Goal: Transaction & Acquisition: Subscribe to service/newsletter

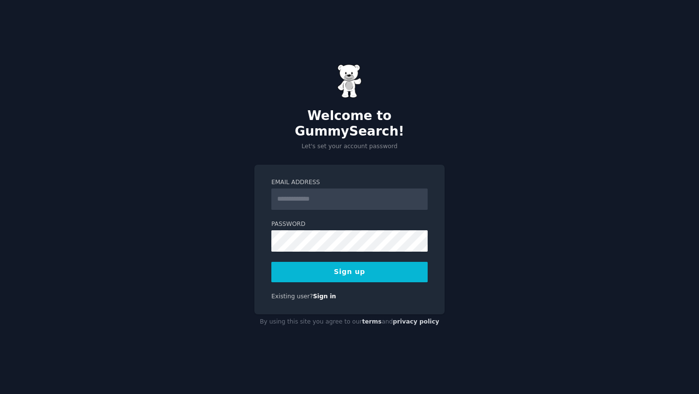
click at [385, 191] on input "Email Address" at bounding box center [349, 198] width 156 height 21
type input "**********"
click at [381, 194] on input "**********" at bounding box center [349, 198] width 156 height 21
click at [357, 188] on input "**********" at bounding box center [349, 198] width 156 height 21
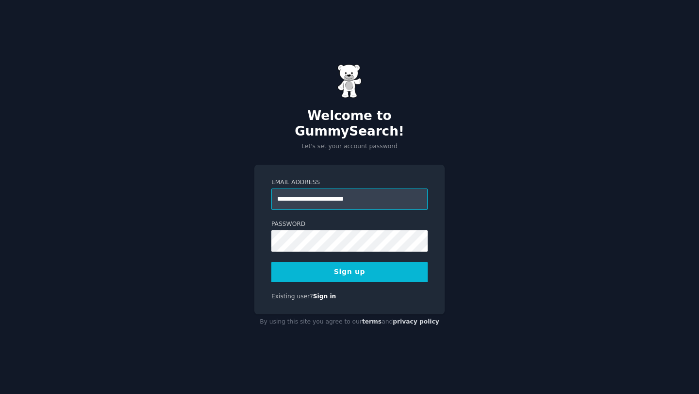
click at [357, 188] on input "**********" at bounding box center [349, 198] width 156 height 21
click at [389, 262] on button "Sign up" at bounding box center [349, 272] width 156 height 20
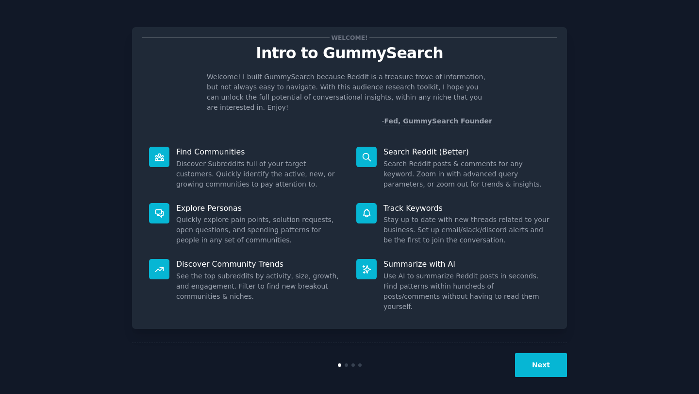
click at [542, 360] on button "Next" at bounding box center [541, 365] width 52 height 24
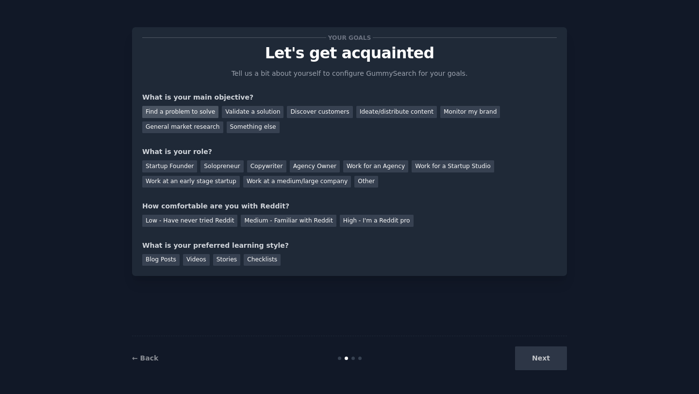
click at [191, 114] on div "Find a problem to solve" at bounding box center [180, 112] width 76 height 12
click at [305, 111] on div "Discover customers" at bounding box center [320, 112] width 66 height 12
click at [189, 116] on div "Find a problem to solve" at bounding box center [180, 112] width 76 height 12
click at [224, 164] on div "Solopreneur" at bounding box center [221, 166] width 43 height 12
click at [290, 168] on div "Agency Owner" at bounding box center [315, 166] width 50 height 12
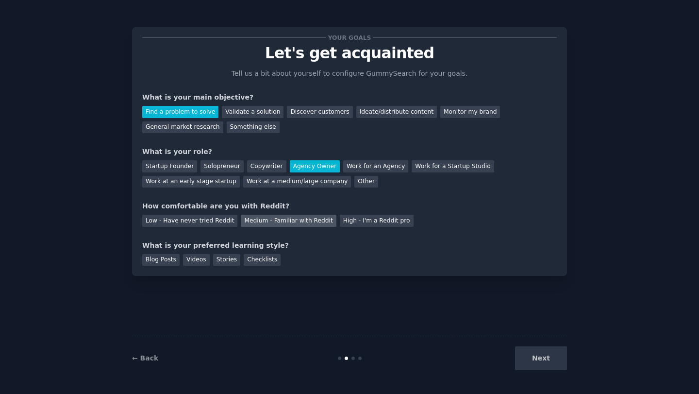
click at [270, 226] on div "Medium - Familiar with Reddit" at bounding box center [288, 221] width 95 height 12
click at [198, 259] on div "Videos" at bounding box center [196, 260] width 27 height 12
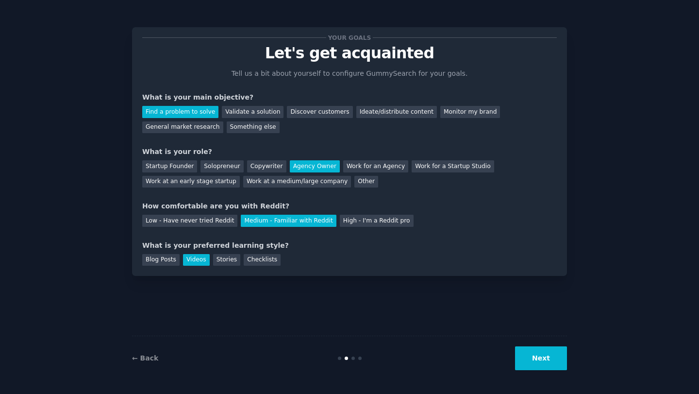
click at [549, 364] on button "Next" at bounding box center [541, 358] width 52 height 24
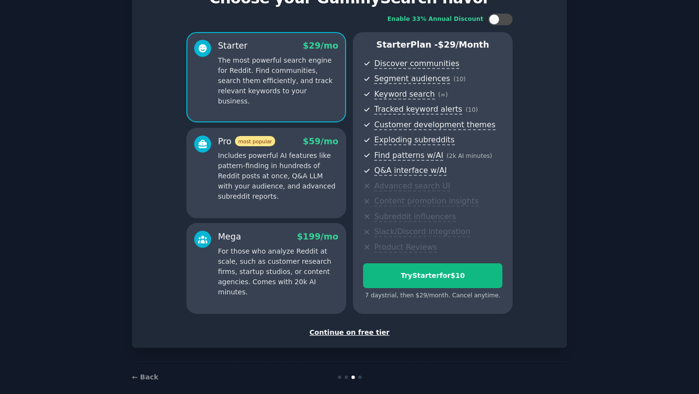
scroll to position [49, 0]
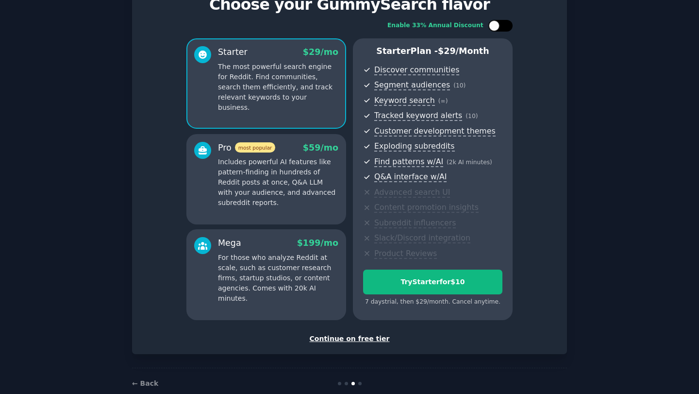
click at [494, 26] on div at bounding box center [494, 25] width 11 height 11
click at [496, 26] on icon at bounding box center [494, 25] width 5 height 5
click at [496, 26] on div at bounding box center [494, 25] width 11 height 11
click at [496, 26] on icon at bounding box center [494, 25] width 5 height 5
checkbox input "false"
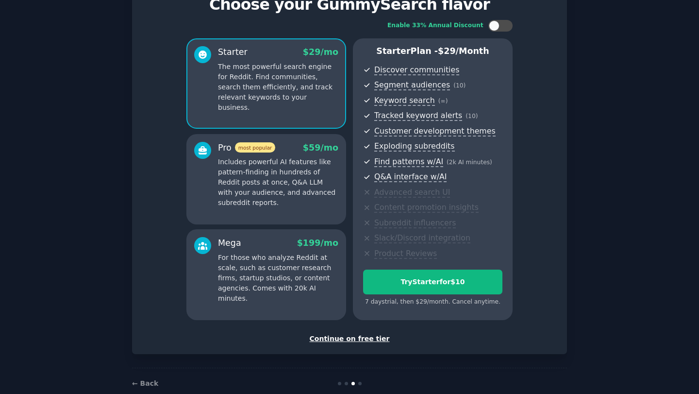
click at [310, 185] on p "Includes powerful AI features like pattern-finding in hundreds of Reddit posts …" at bounding box center [278, 182] width 120 height 51
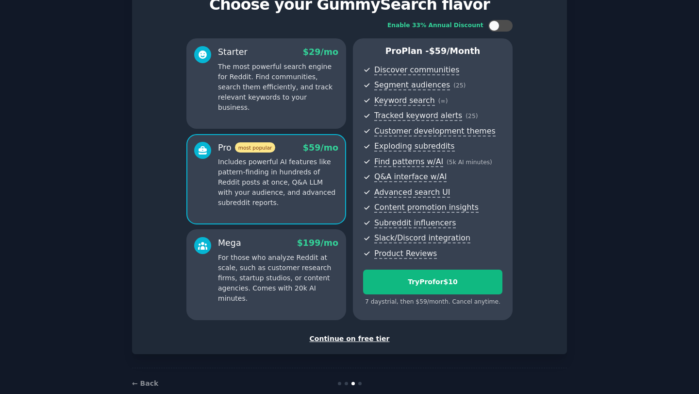
click at [315, 104] on div "Starter $ 29 /mo The most powerful search engine for Reddit. Find communities, …" at bounding box center [266, 83] width 160 height 90
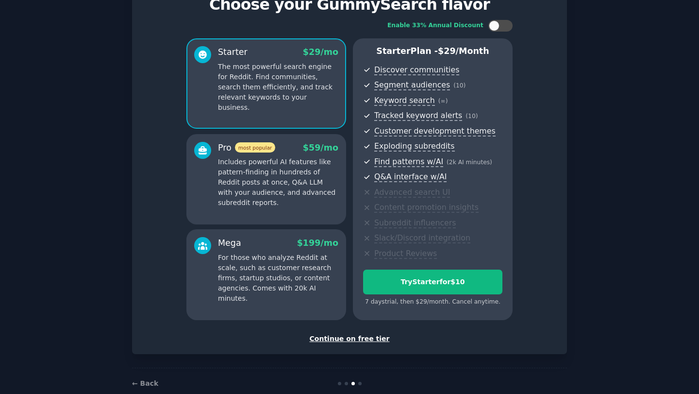
click at [307, 168] on p "Includes powerful AI features like pattern-finding in hundreds of Reddit posts …" at bounding box center [278, 182] width 120 height 51
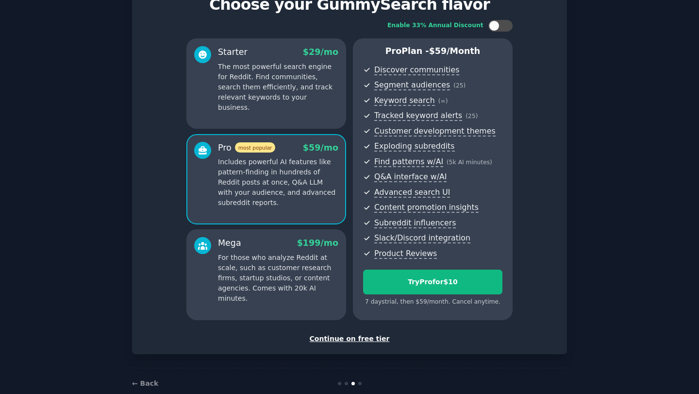
click at [294, 263] on p "For those who analyze Reddit at scale, such as customer research firms, startup…" at bounding box center [278, 277] width 120 height 51
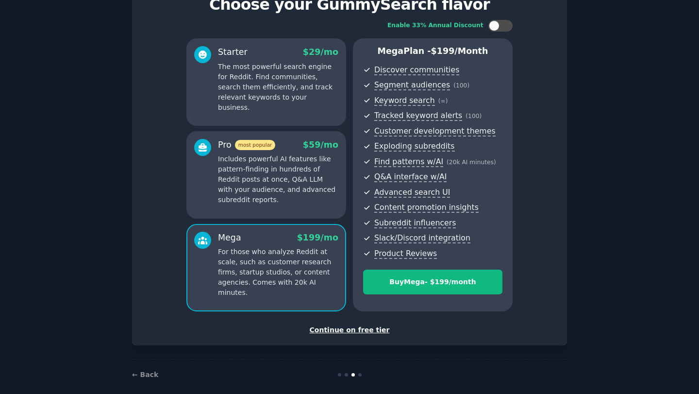
click at [295, 192] on p "Includes powerful AI features like pattern-finding in hundreds of Reddit posts …" at bounding box center [278, 179] width 120 height 51
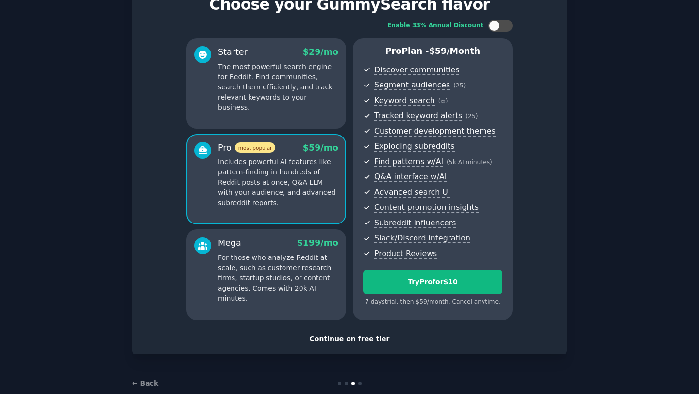
click at [291, 102] on div "Starter $ 29 /mo The most powerful search engine for Reddit. Find communities, …" at bounding box center [266, 83] width 160 height 90
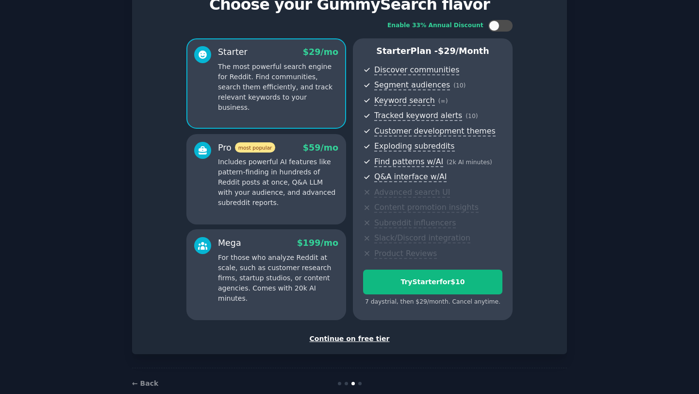
click at [286, 179] on p "Includes powerful AI features like pattern-finding in hundreds of Reddit posts …" at bounding box center [278, 182] width 120 height 51
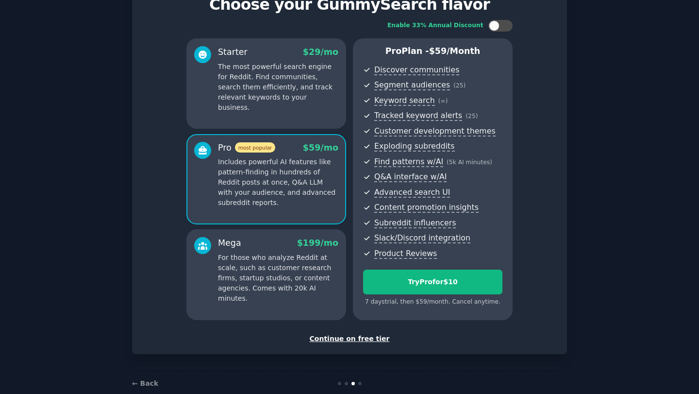
click at [283, 93] on p "The most powerful search engine for Reddit. Find communities, search them effic…" at bounding box center [278, 87] width 120 height 51
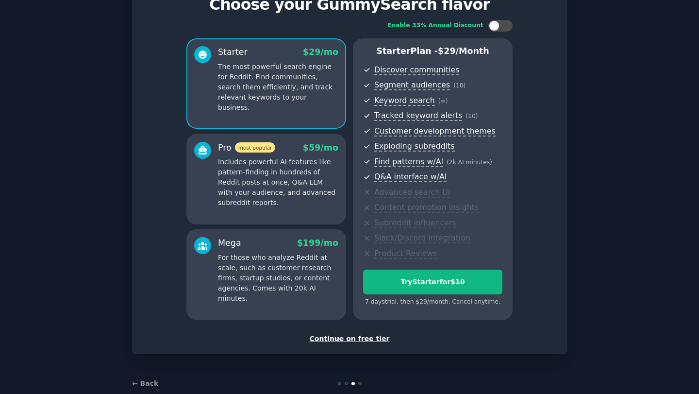
scroll to position [36, 0]
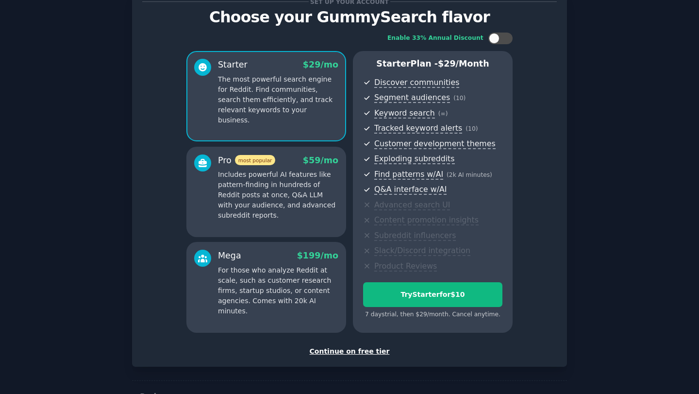
click at [349, 349] on div "Continue on free tier" at bounding box center [349, 351] width 414 height 10
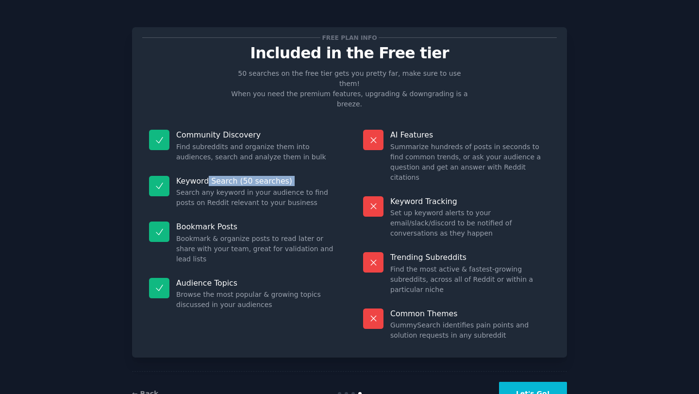
drag, startPoint x: 208, startPoint y: 161, endPoint x: 225, endPoint y: 167, distance: 18.0
click at [225, 169] on div "Keyword Search (50 searches) Search any keyword in your audience to find posts …" at bounding box center [242, 192] width 200 height 46
click at [531, 381] on button "Let's Go!" at bounding box center [533, 393] width 68 height 24
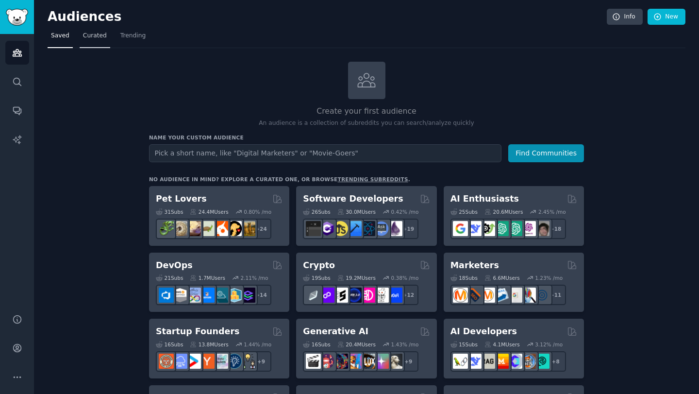
click at [85, 40] on span "Curated" at bounding box center [95, 36] width 24 height 9
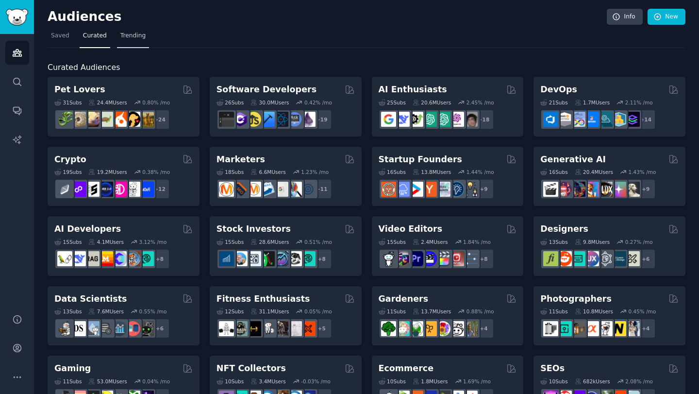
click at [142, 37] on span "Trending" at bounding box center [132, 36] width 25 height 9
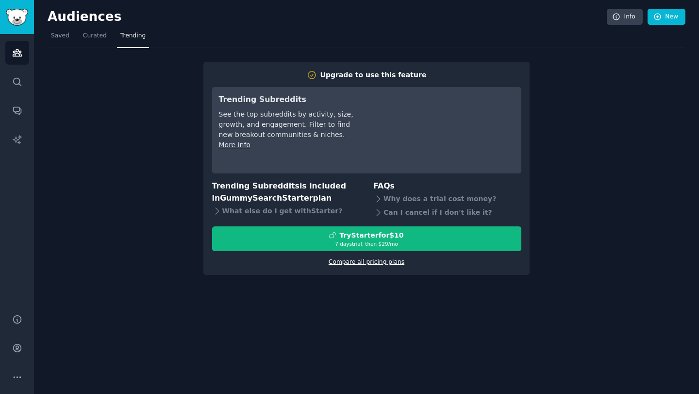
click at [369, 262] on link "Compare all pricing plans" at bounding box center [367, 261] width 76 height 7
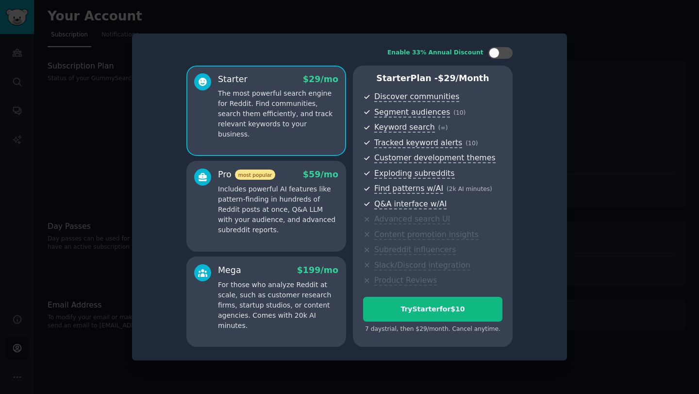
click at [601, 128] on div at bounding box center [349, 197] width 699 height 394
click at [95, 52] on div at bounding box center [349, 197] width 699 height 394
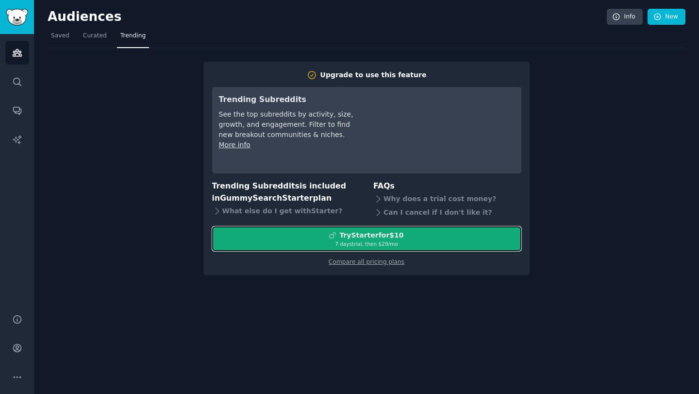
click at [392, 236] on div "Try Starter for $10" at bounding box center [371, 235] width 64 height 10
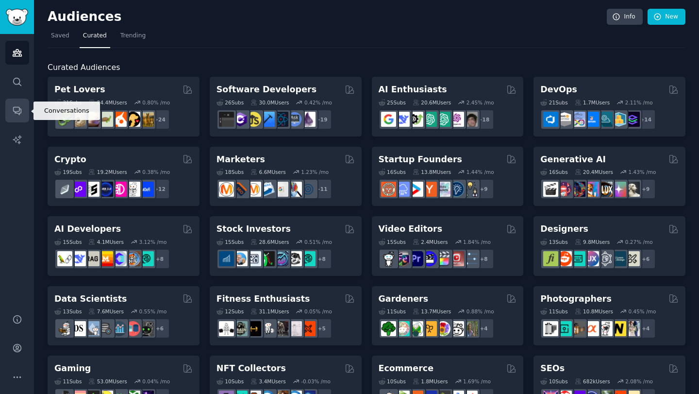
click at [25, 108] on link "Conversations" at bounding box center [17, 111] width 24 height 24
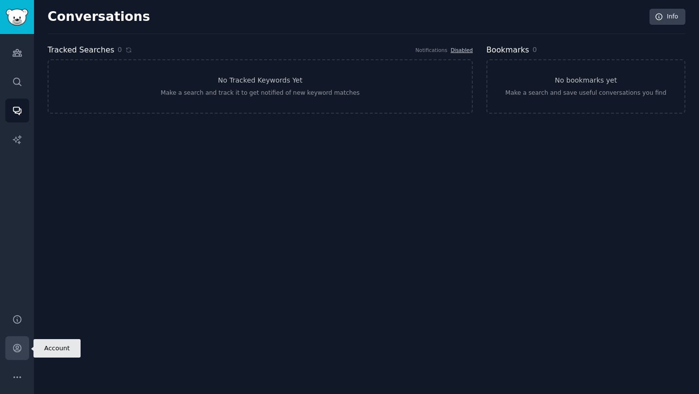
click at [27, 342] on link "Account" at bounding box center [17, 348] width 24 height 24
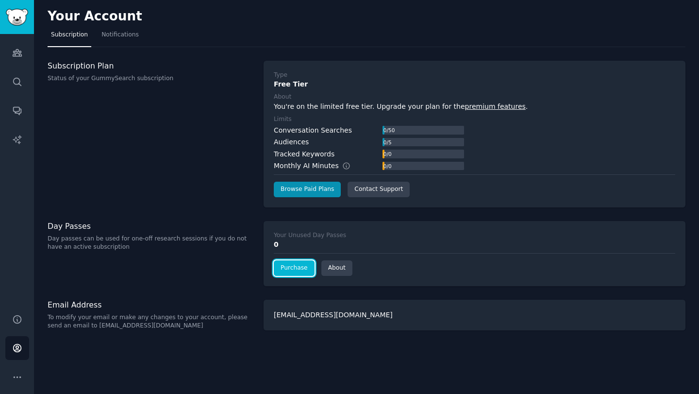
click at [284, 270] on link "Purchase" at bounding box center [294, 268] width 41 height 16
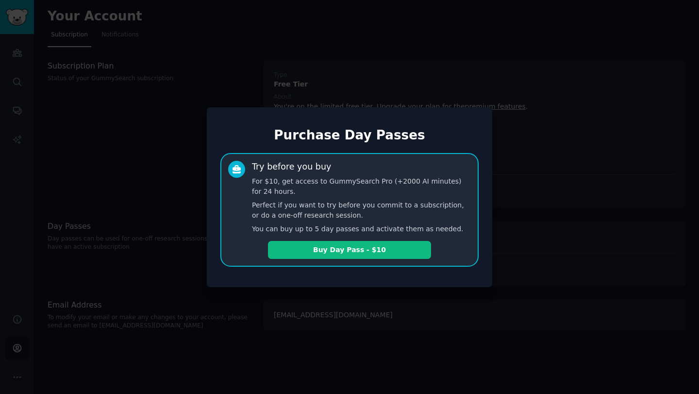
click at [304, 82] on div at bounding box center [349, 197] width 699 height 394
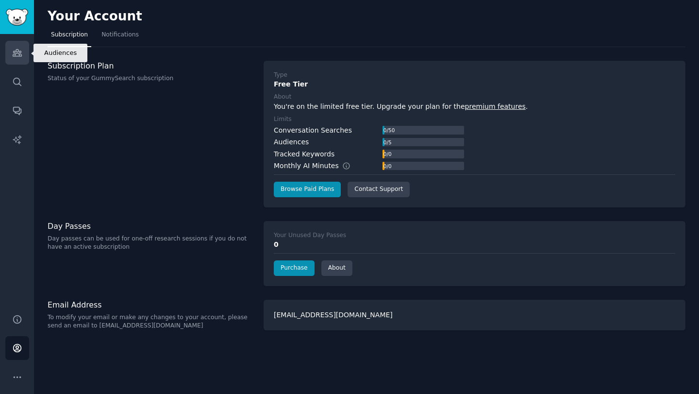
click at [17, 53] on icon "Sidebar" at bounding box center [17, 53] width 9 height 7
